Goal: Task Accomplishment & Management: Manage account settings

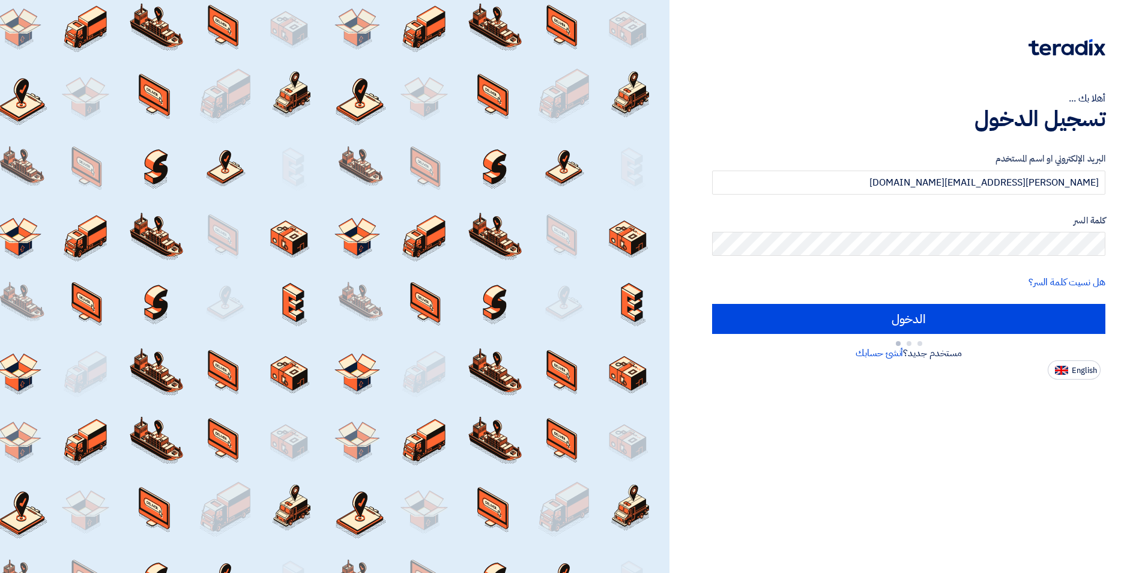
type input "Sign in"
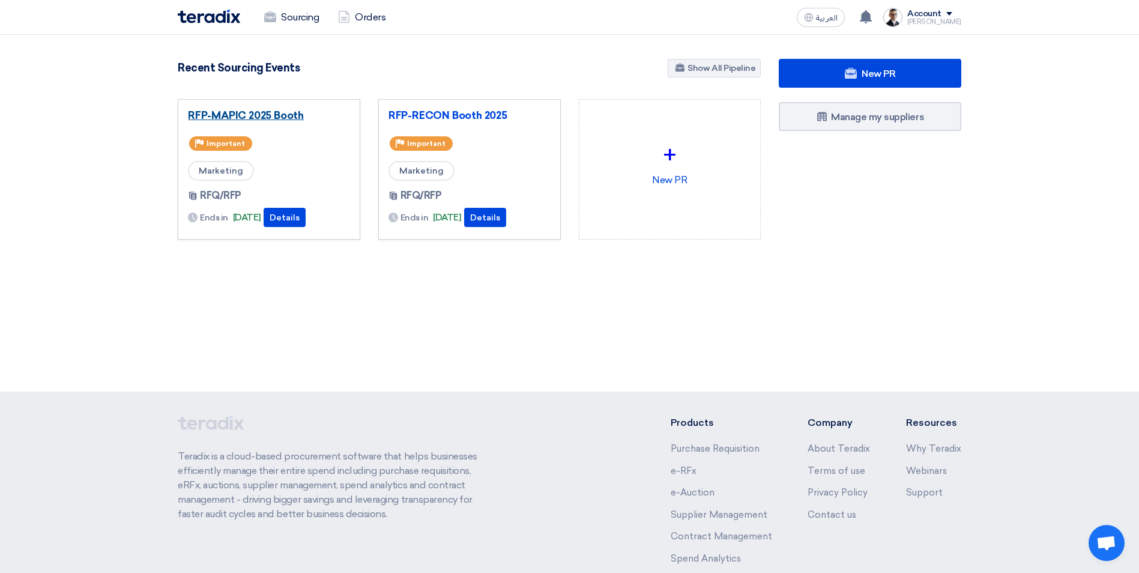
click at [289, 118] on link "RFP-MAPIC 2025 Booth" at bounding box center [269, 115] width 162 height 12
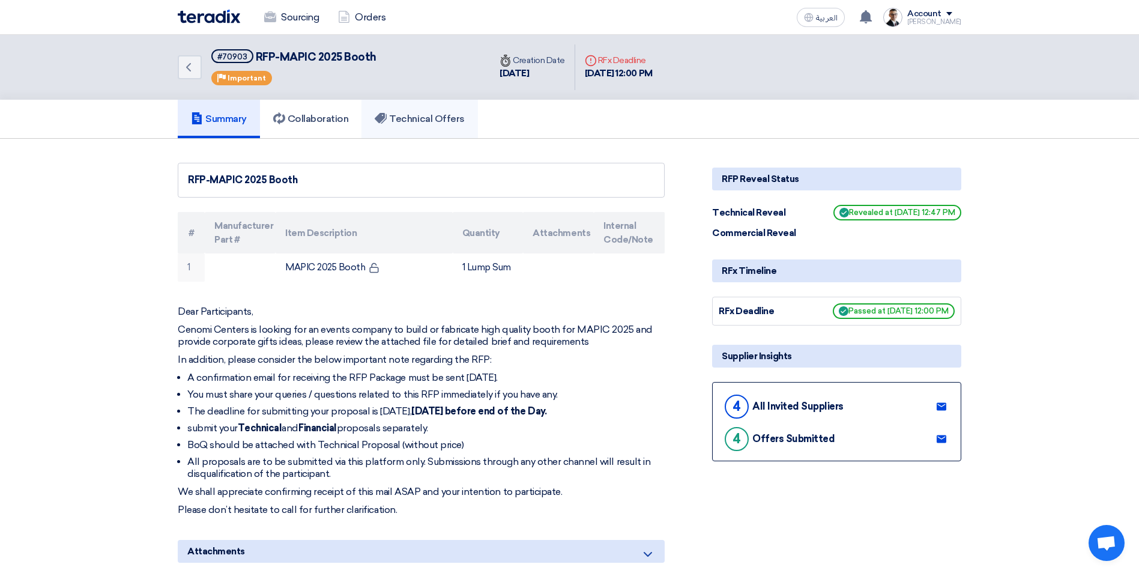
click at [411, 119] on h5 "Technical Offers" at bounding box center [419, 119] width 89 height 12
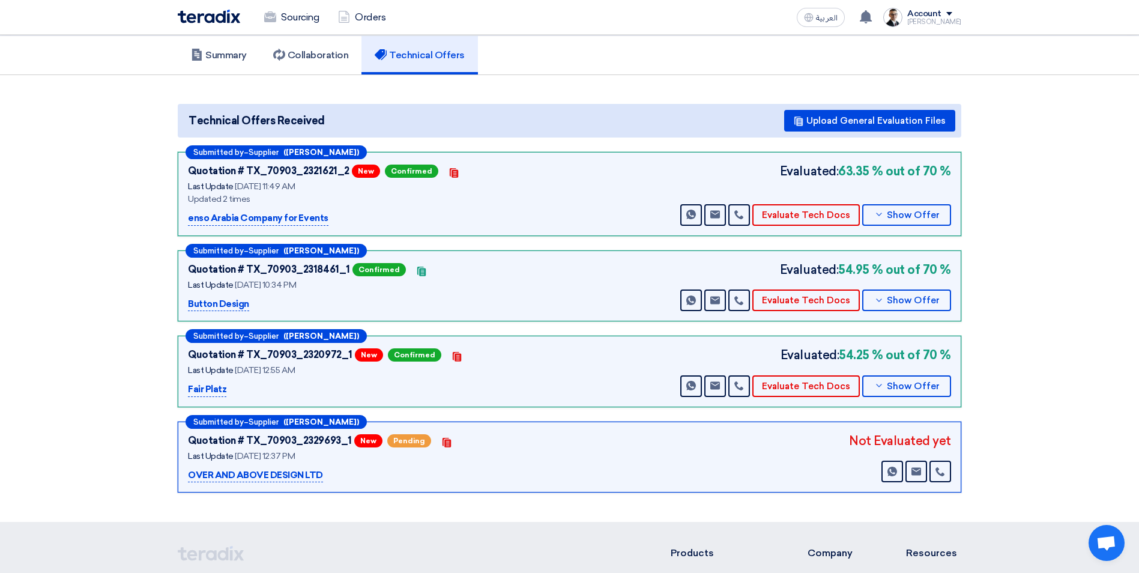
scroll to position [120, 0]
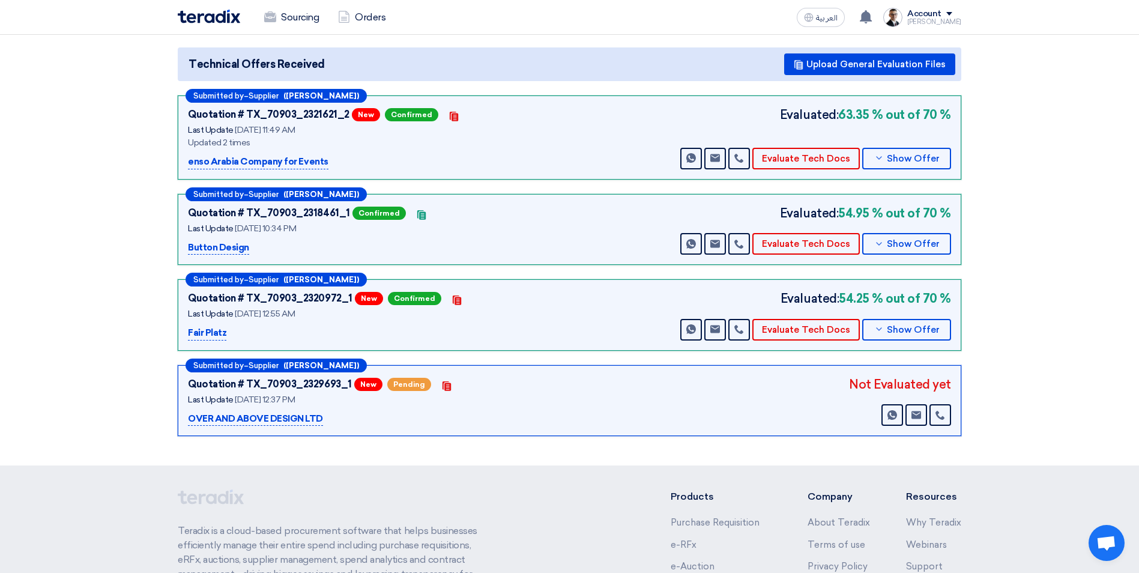
click at [914, 387] on div "Not Evaluated yet" at bounding box center [900, 384] width 102 height 18
click at [884, 388] on div "Not Evaluated yet" at bounding box center [900, 384] width 102 height 18
click at [872, 385] on div "Not Evaluated yet" at bounding box center [900, 384] width 102 height 18
drag, startPoint x: 872, startPoint y: 385, endPoint x: 851, endPoint y: 403, distance: 27.2
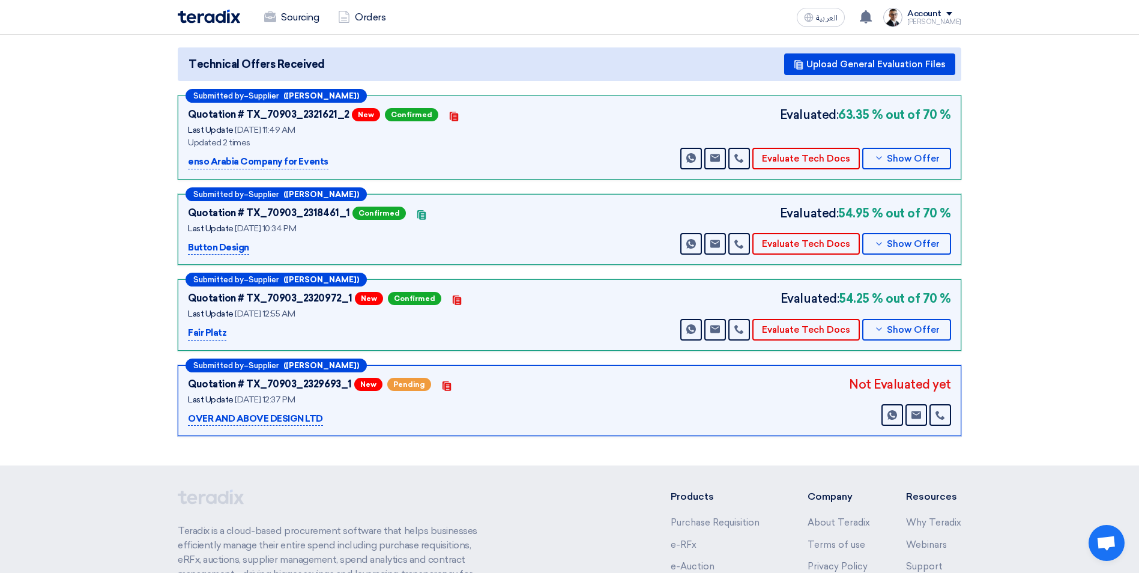
click at [859, 401] on div "Not Evaluated yet Send Message Send Message" at bounding box center [900, 400] width 102 height 51
drag, startPoint x: 345, startPoint y: 363, endPoint x: 294, endPoint y: 364, distance: 51.7
click at [294, 364] on b "([PERSON_NAME])" at bounding box center [321, 365] width 76 height 8
drag, startPoint x: 294, startPoint y: 364, endPoint x: 345, endPoint y: 363, distance: 51.6
click at [345, 363] on b "([PERSON_NAME])" at bounding box center [321, 365] width 76 height 8
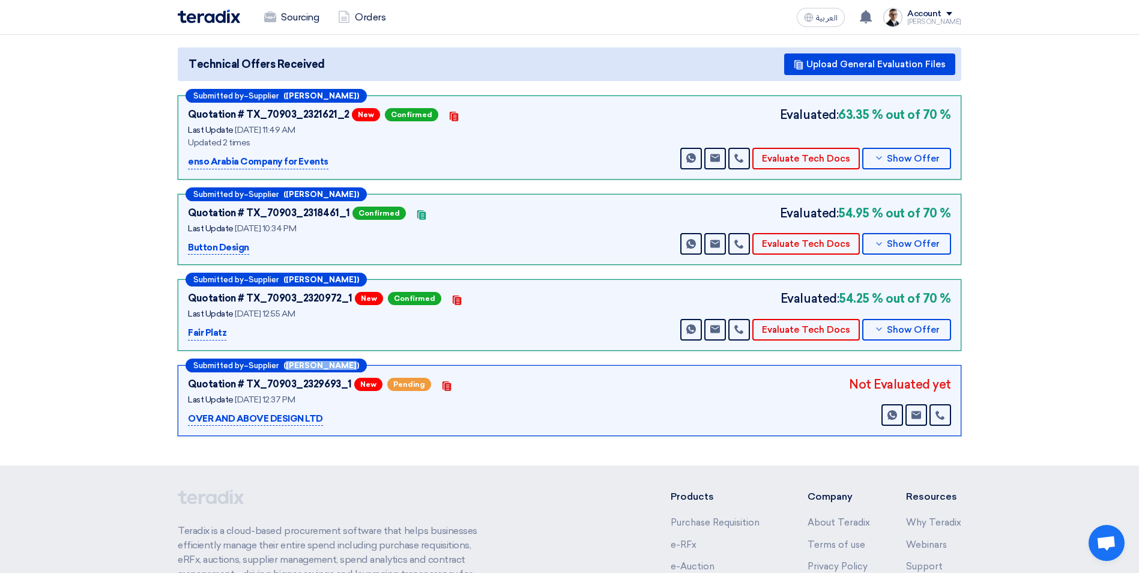
click at [343, 365] on b "([PERSON_NAME])" at bounding box center [321, 365] width 76 height 8
